Goal: Information Seeking & Learning: Compare options

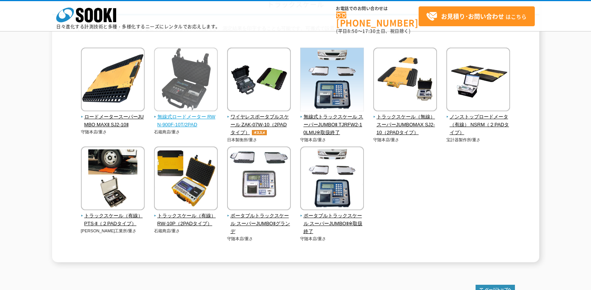
scroll to position [75, 0]
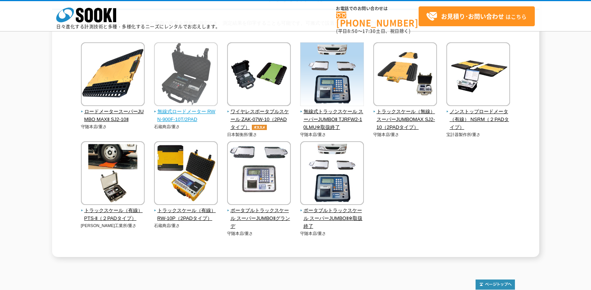
click at [195, 112] on span "無線式ロードメーター RWN-900F-10T/2PAD" at bounding box center [186, 116] width 64 height 16
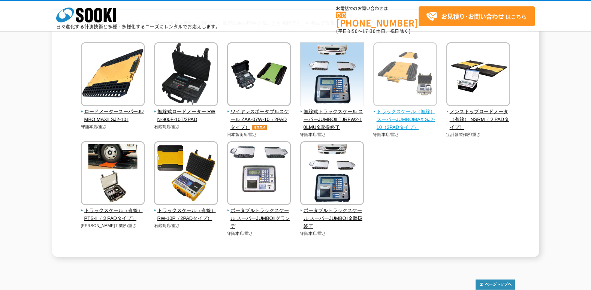
click at [388, 111] on span "トラックスケール（無線） スーパーJUMBOMAX SJ2-10（2PADタイプ）" at bounding box center [406, 119] width 64 height 23
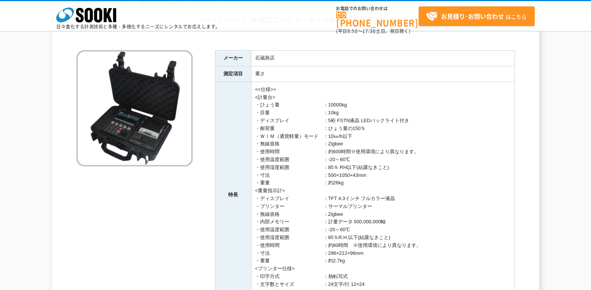
scroll to position [113, 0]
